Goal: Transaction & Acquisition: Book appointment/travel/reservation

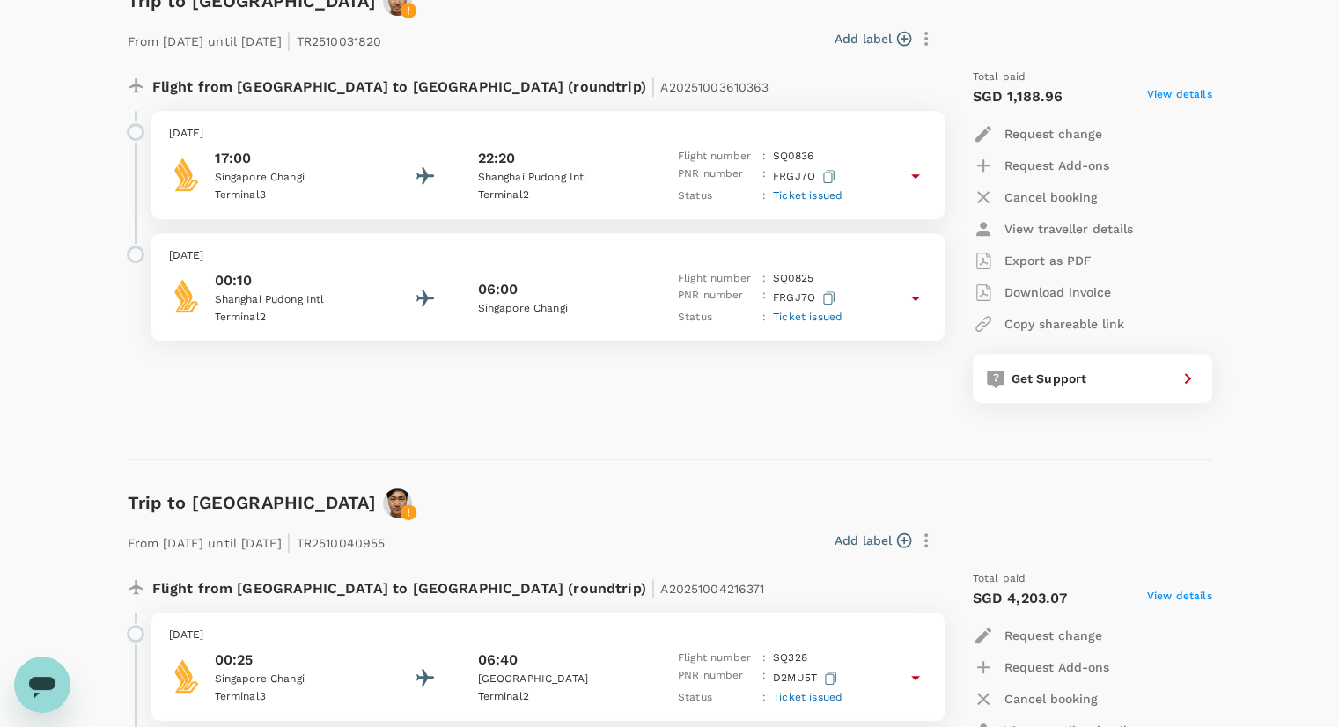
scroll to position [880, 0]
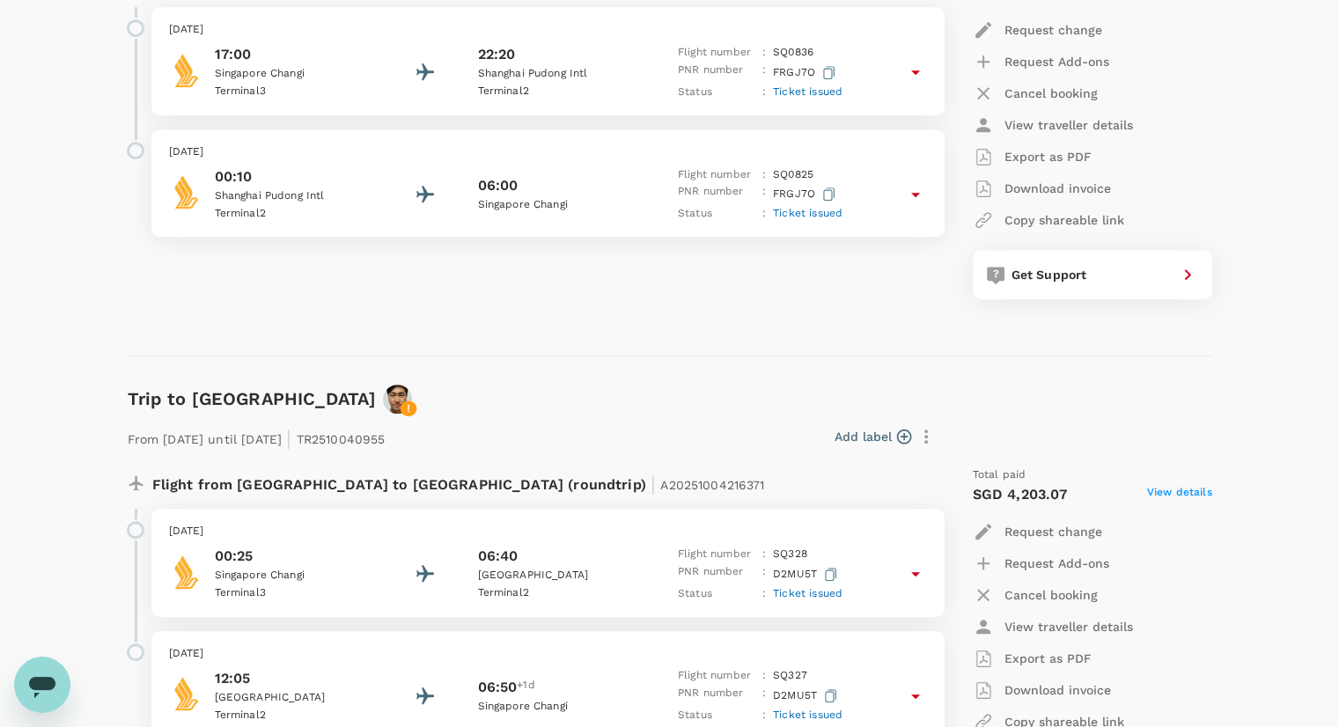
click at [254, 274] on div "Flight from [GEOGRAPHIC_DATA] to [GEOGRAPHIC_DATA] (roundtrip) | A2025100361036…" at bounding box center [526, 132] width 824 height 363
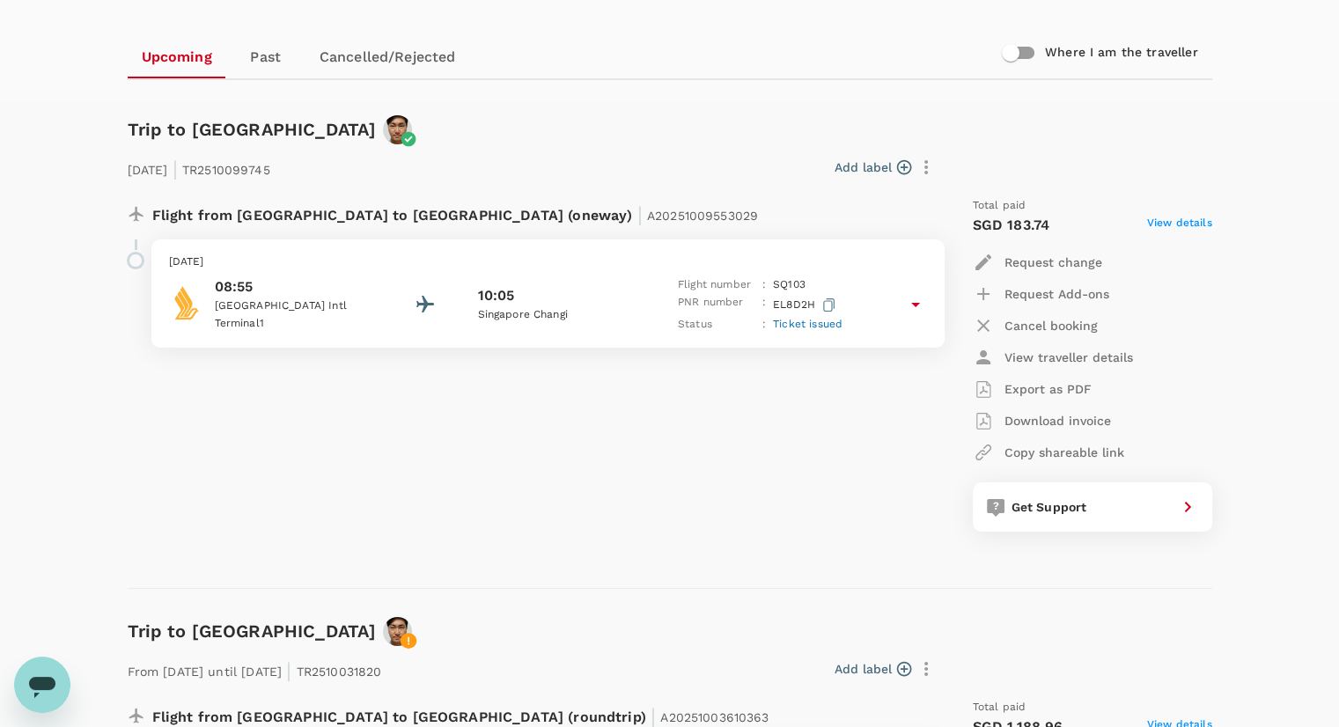
scroll to position [0, 0]
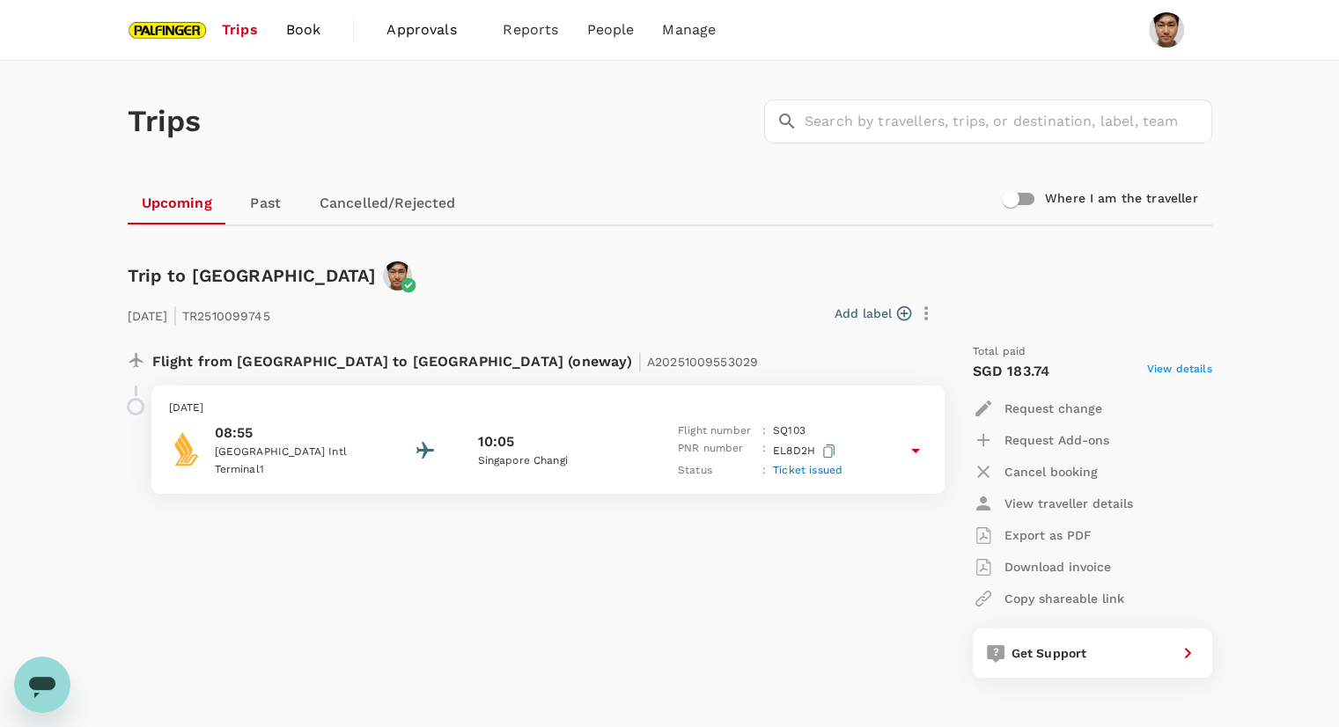
click at [311, 40] on span "Book" at bounding box center [303, 29] width 35 height 21
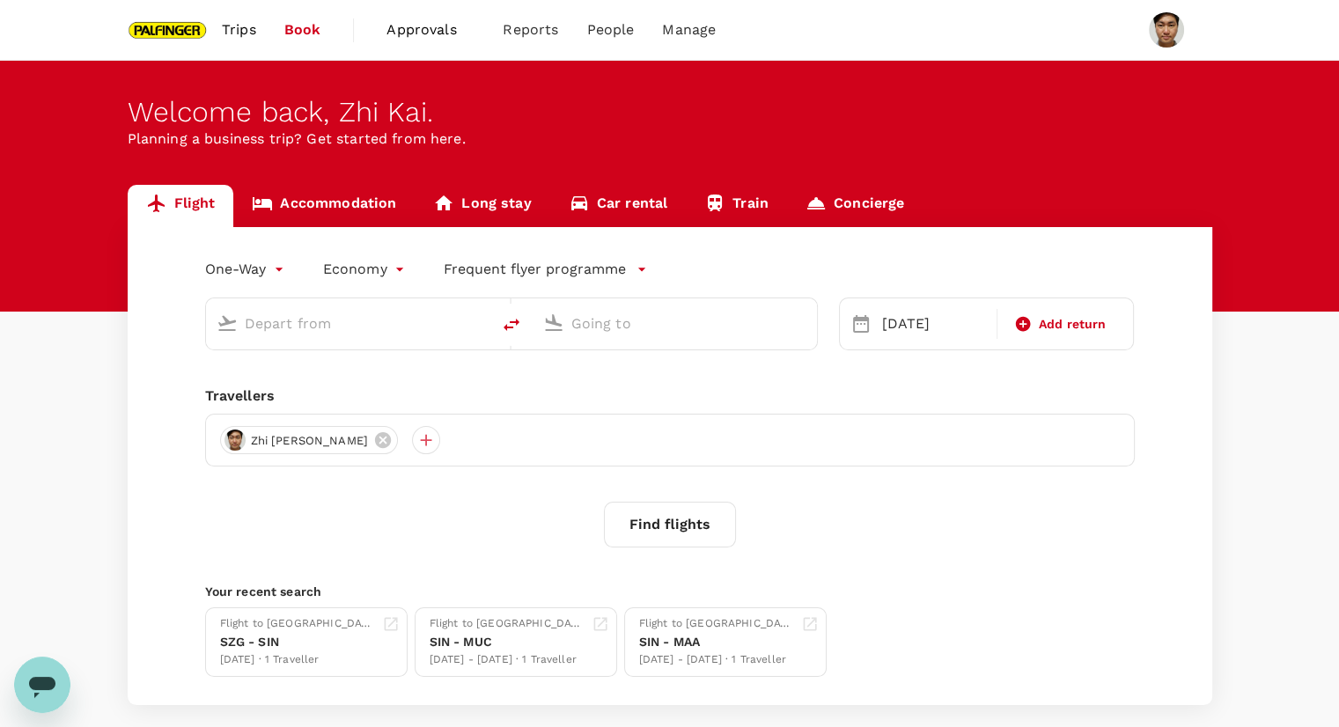
click at [356, 328] on input "text" at bounding box center [349, 323] width 209 height 27
type input "Kuala Lumpur Intl ([GEOGRAPHIC_DATA])"
type input "Singapore Changi (SIN)"
type input "Kuala Lumpur Intl ([GEOGRAPHIC_DATA])"
type input "Singapore Changi (SIN)"
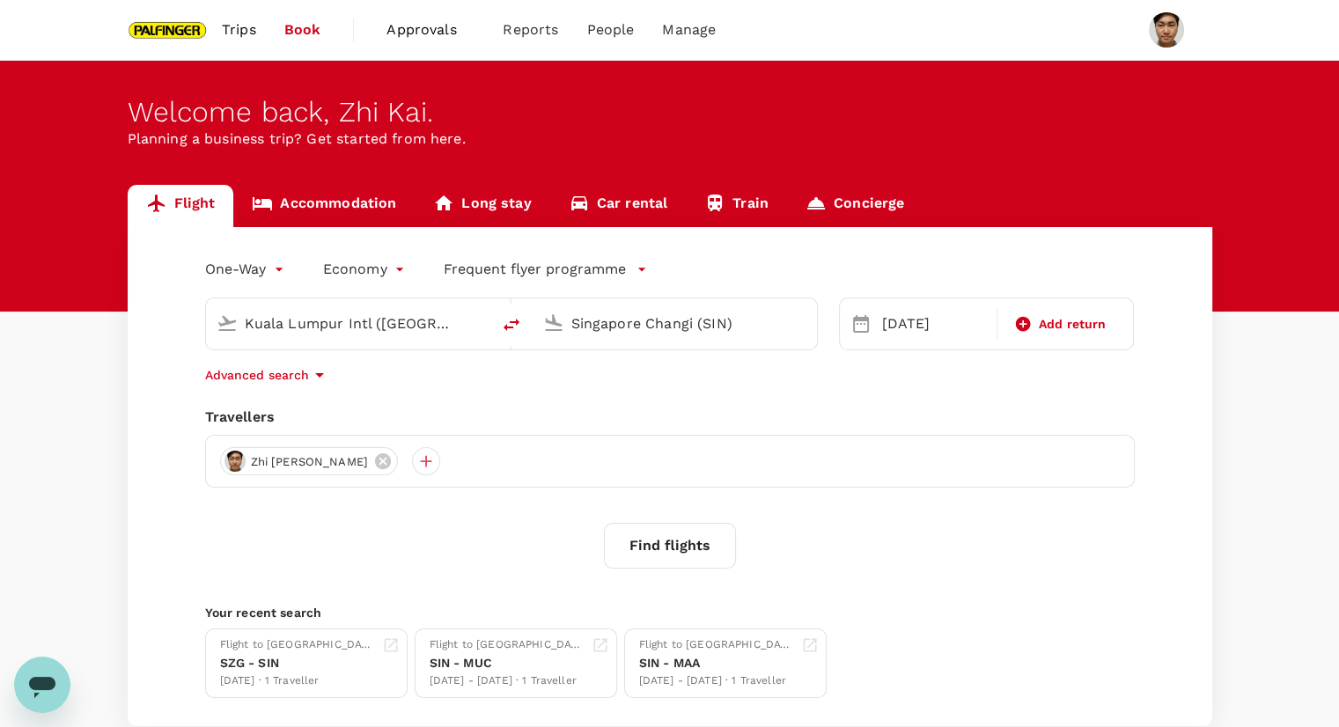
drag, startPoint x: 61, startPoint y: 275, endPoint x: 0, endPoint y: 239, distance: 70.7
click at [0, 256] on div "Flight Accommodation Long stay Car rental Train Concierge One-Way oneway Econom…" at bounding box center [669, 455] width 1339 height 541
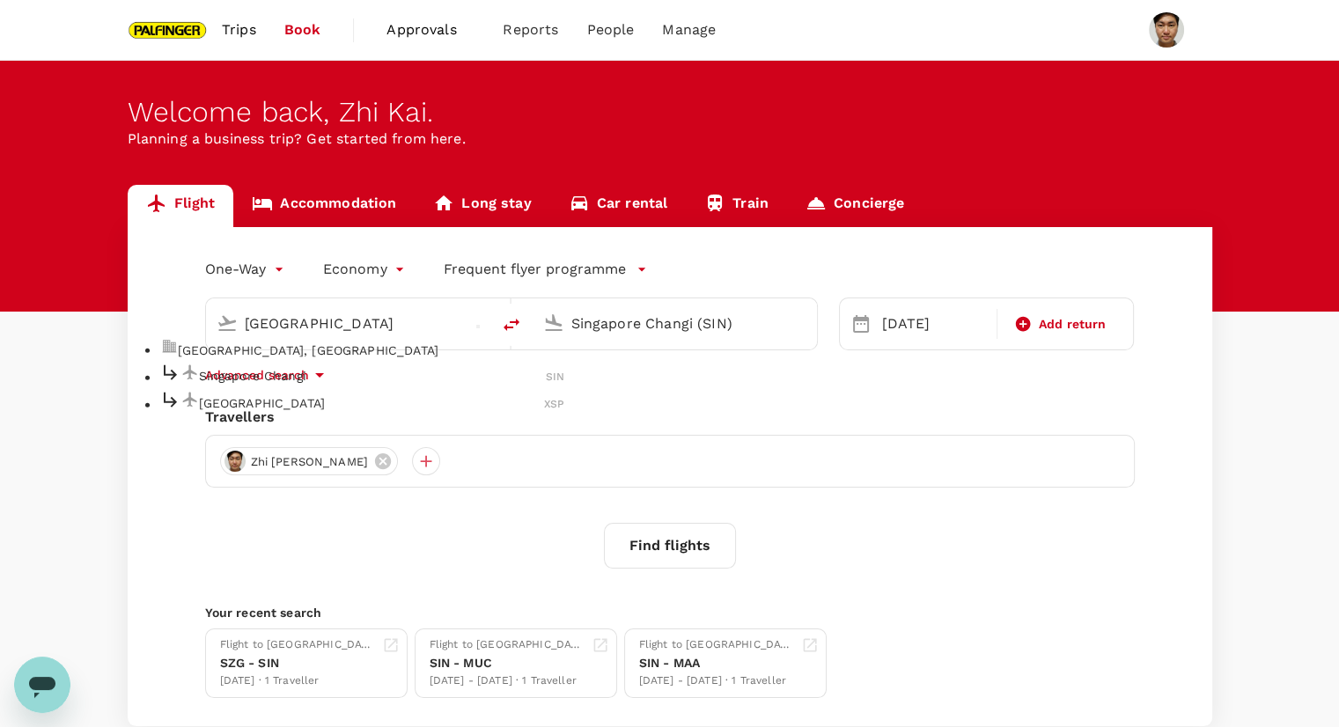
click at [259, 380] on div "Singapore Changi SIN" at bounding box center [362, 375] width 405 height 27
type input "Singapore Changi (SIN)"
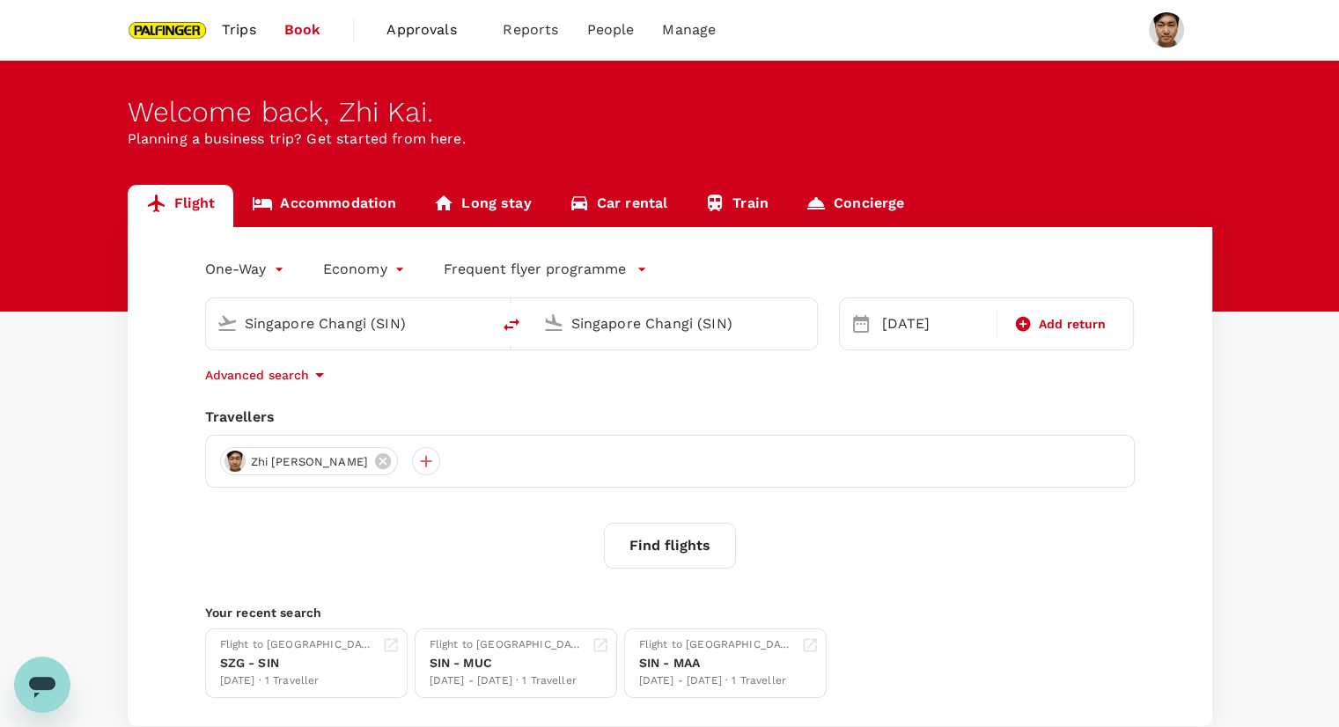
drag, startPoint x: 747, startPoint y: 317, endPoint x: 379, endPoint y: 300, distance: 367.5
click at [384, 303] on div "Singapore Changi (SIN) Singapore Changi (SIN)" at bounding box center [511, 324] width 613 height 53
click at [571, 385] on p "Chennai Intl" at bounding box center [697, 376] width 343 height 18
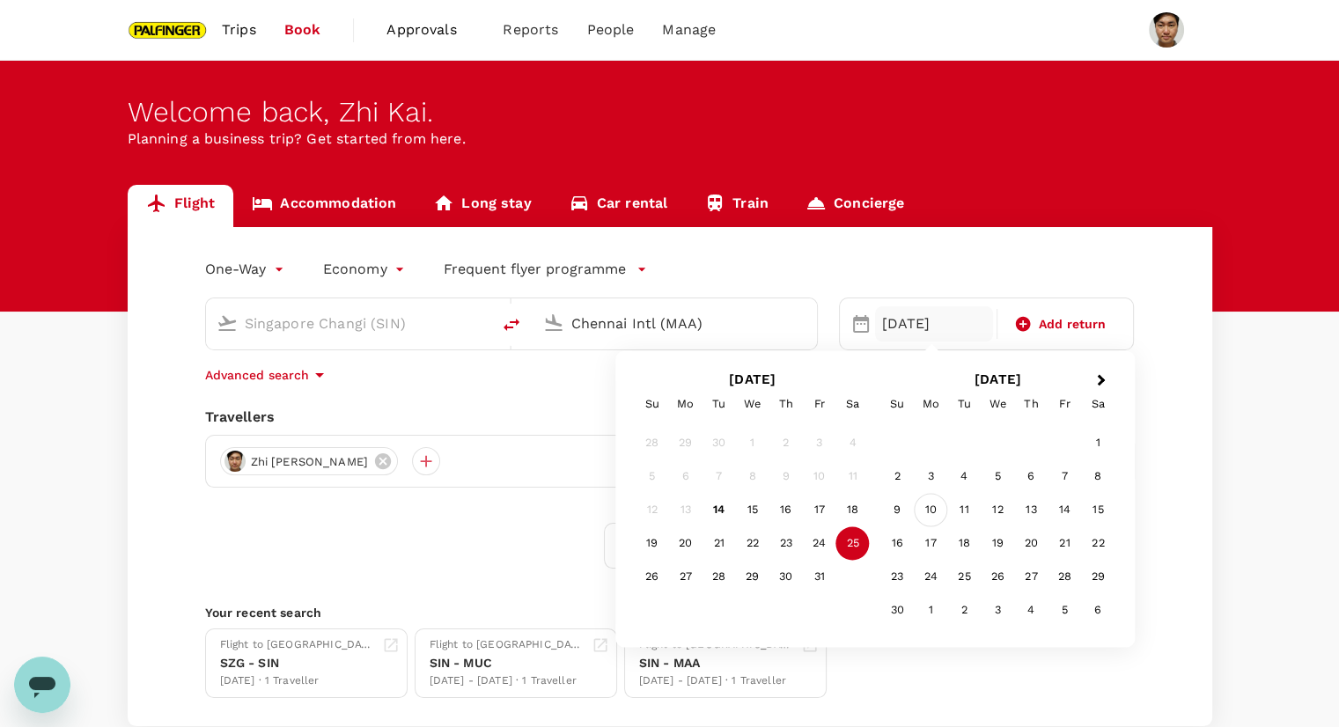
type input "Chennai Intl (MAA)"
click at [930, 512] on div "10" at bounding box center [930, 510] width 33 height 33
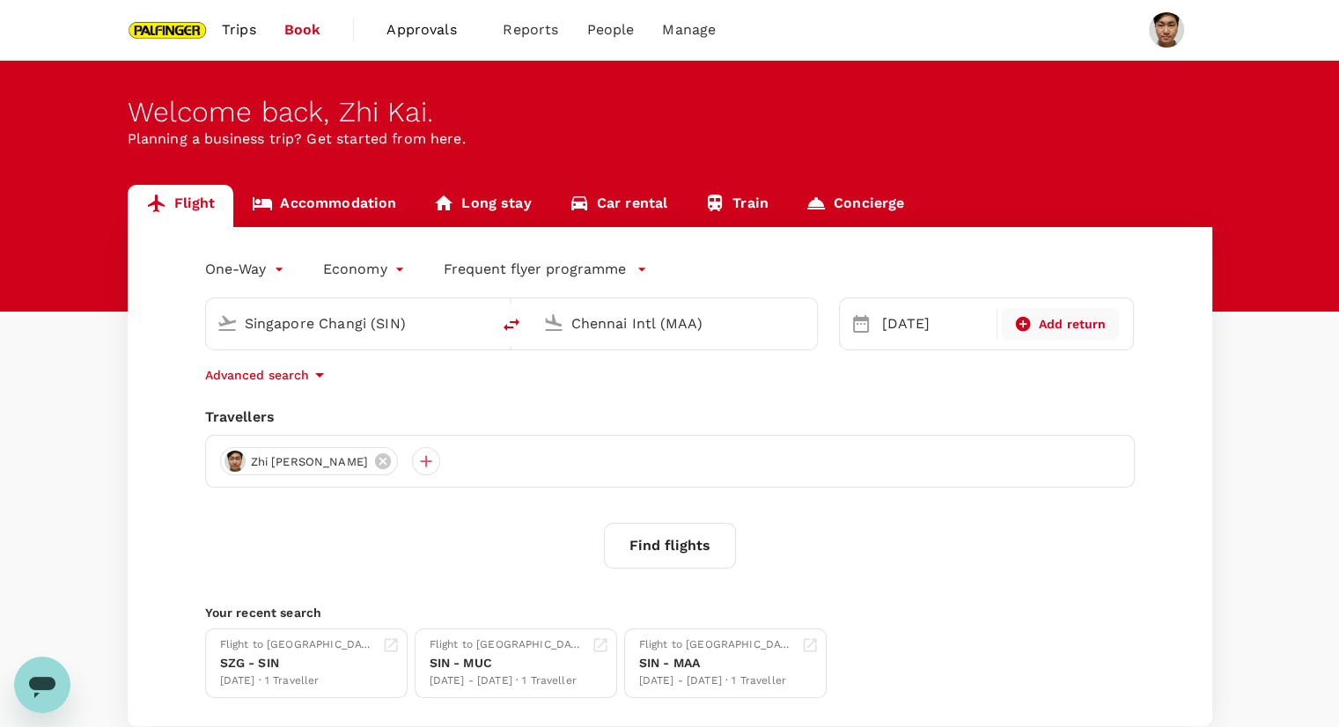
click at [1079, 322] on span "Add return" at bounding box center [1073, 324] width 68 height 18
type input "roundtrip"
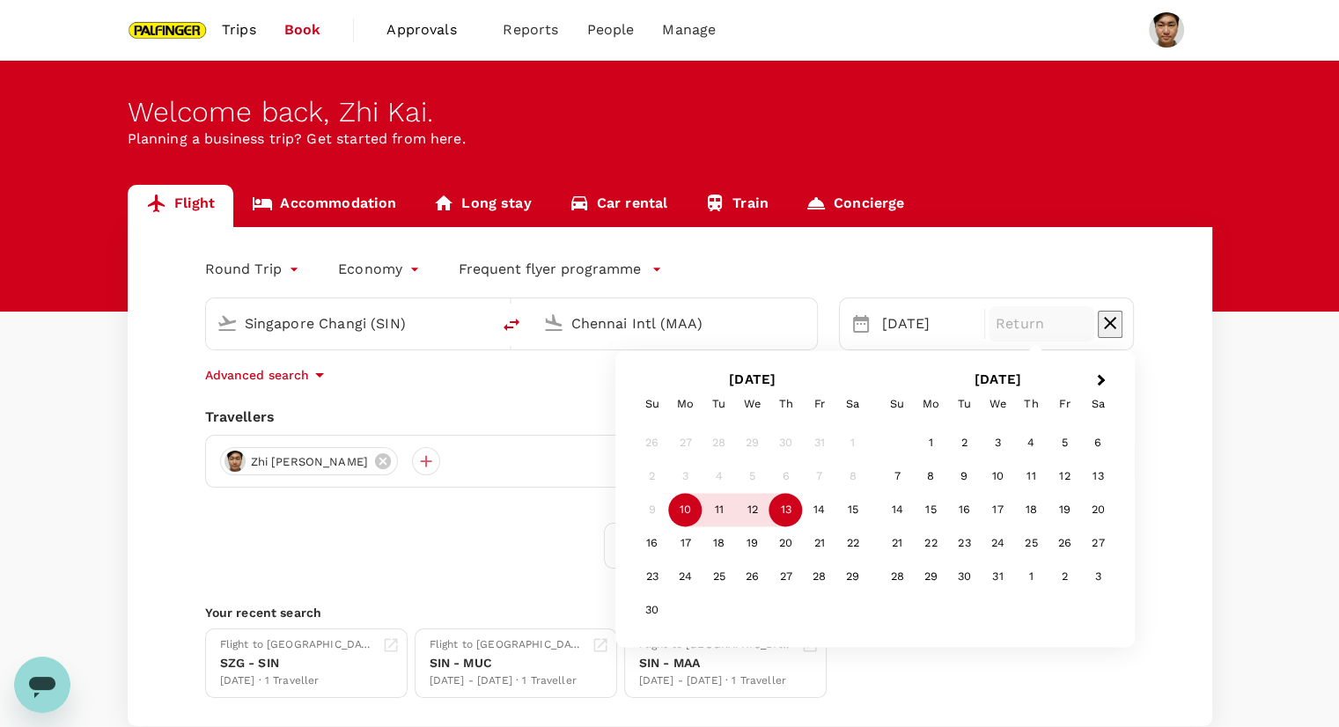
click at [796, 522] on div "13" at bounding box center [785, 510] width 33 height 33
